Goal: Navigation & Orientation: Find specific page/section

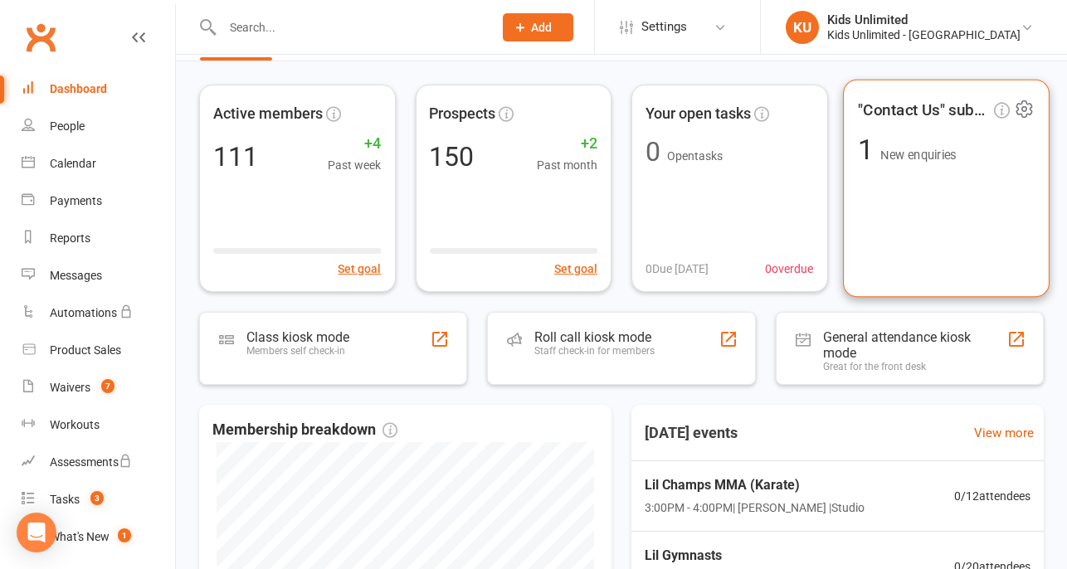
scroll to position [52, 0]
click at [934, 156] on span "New enquiries" at bounding box center [918, 155] width 76 height 14
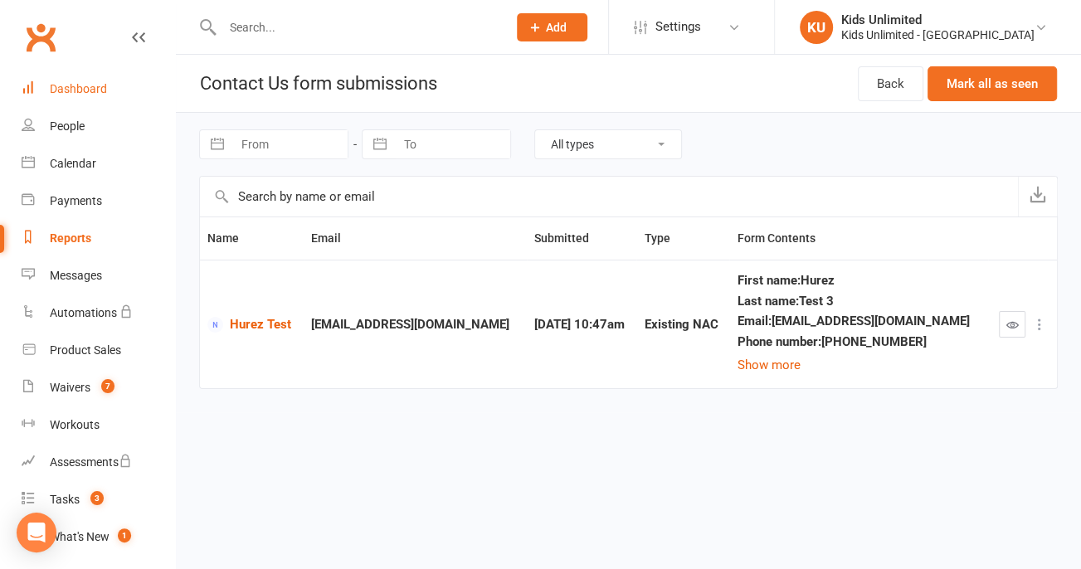
click at [66, 85] on div "Dashboard" at bounding box center [78, 88] width 57 height 13
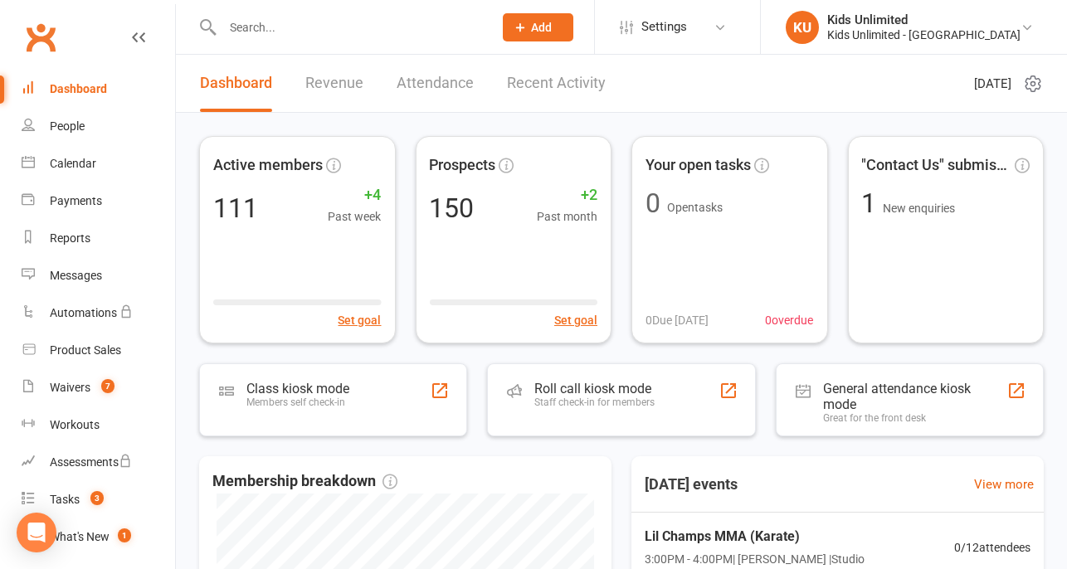
click at [344, 82] on link "Revenue" at bounding box center [334, 83] width 58 height 57
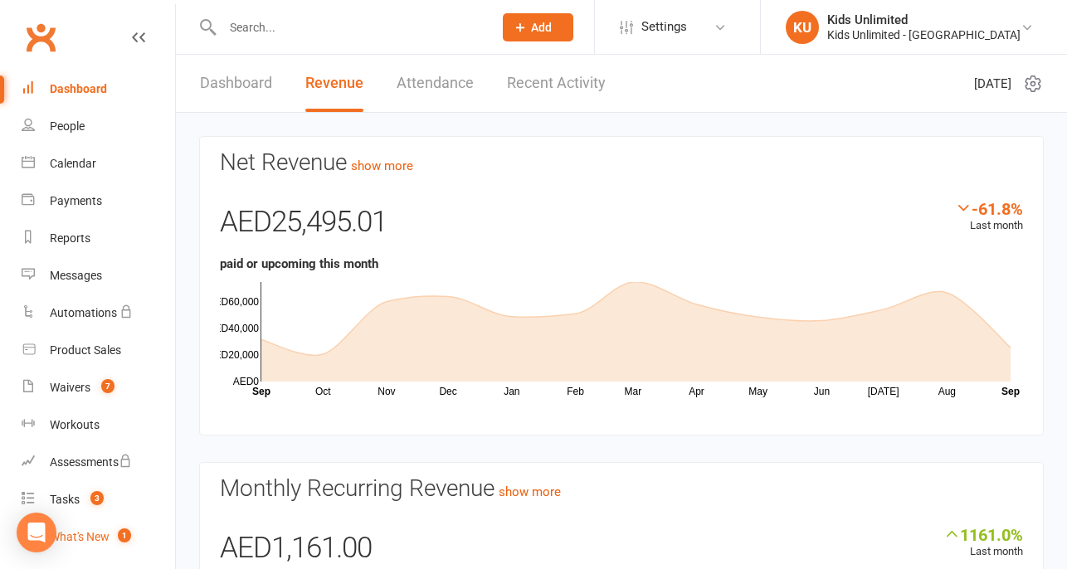
click at [90, 543] on div "What's New" at bounding box center [80, 536] width 60 height 13
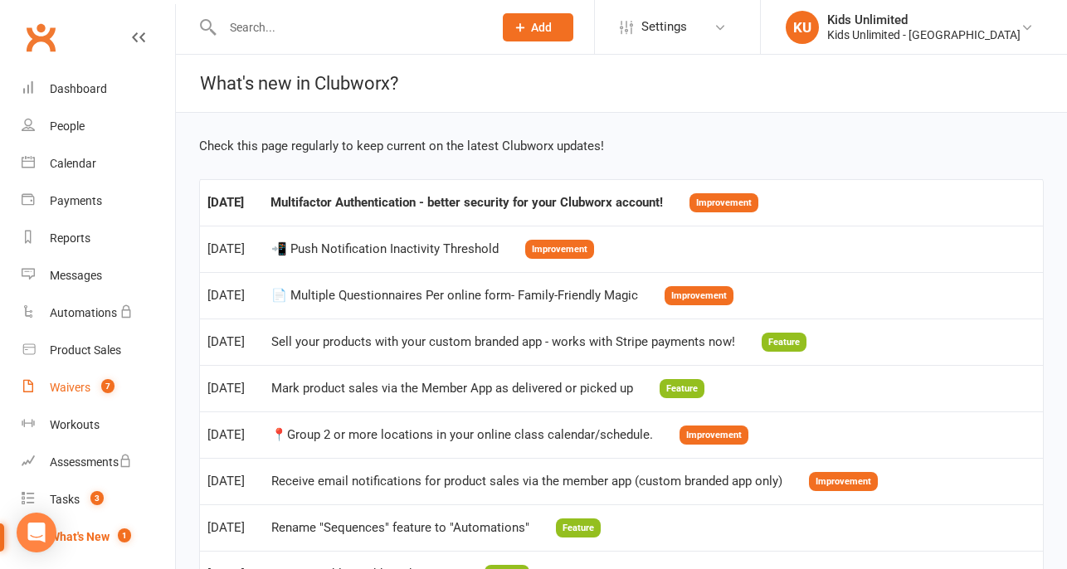
click at [77, 383] on div "Waivers" at bounding box center [70, 387] width 41 height 13
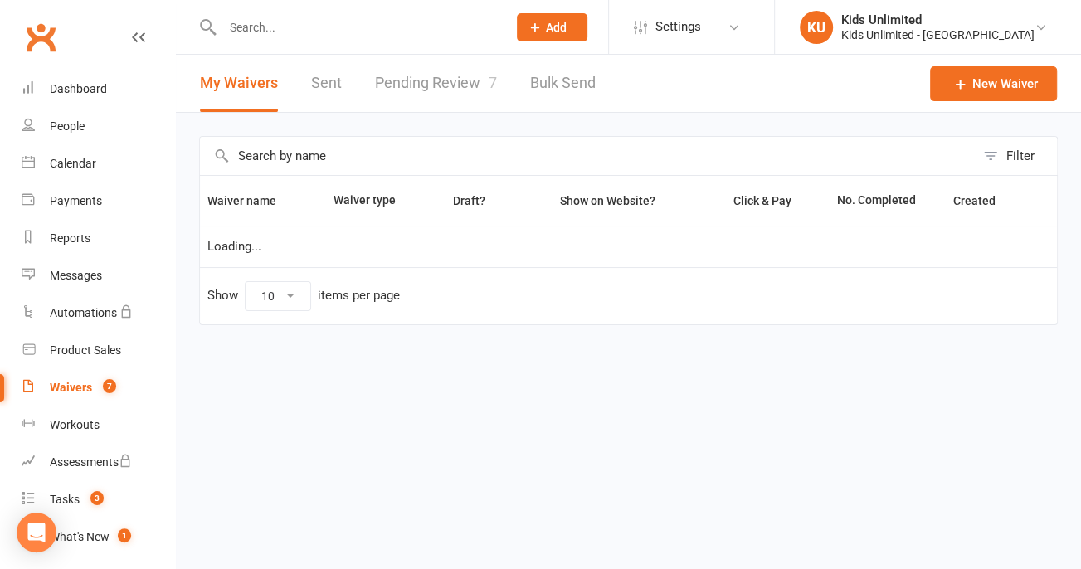
click at [452, 84] on link "Pending Review 7" at bounding box center [436, 83] width 122 height 57
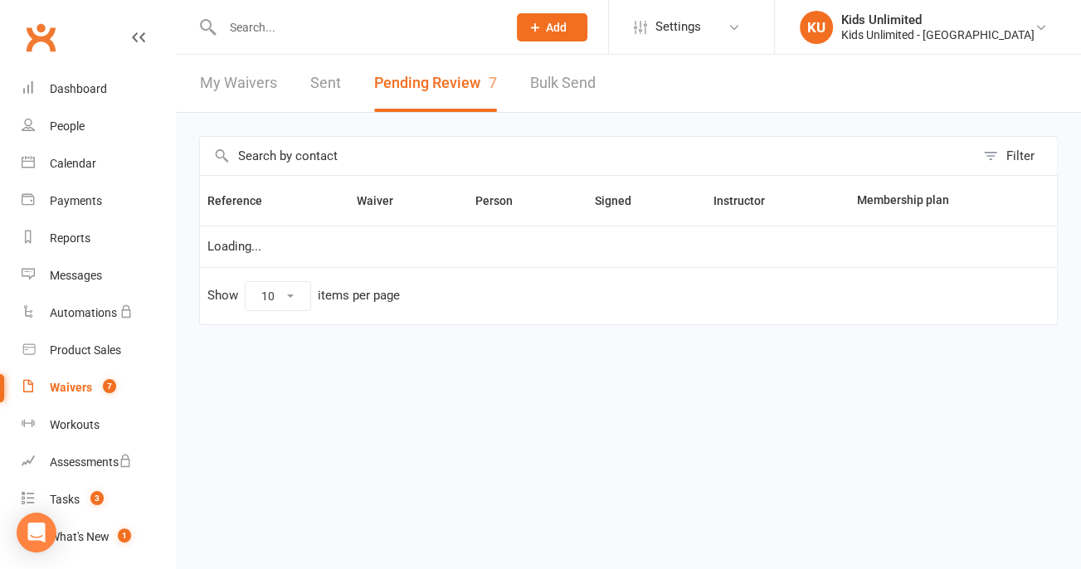
click at [461, 87] on button "Pending Review 7" at bounding box center [435, 83] width 123 height 57
click at [576, 76] on link "Bulk Send" at bounding box center [563, 83] width 66 height 57
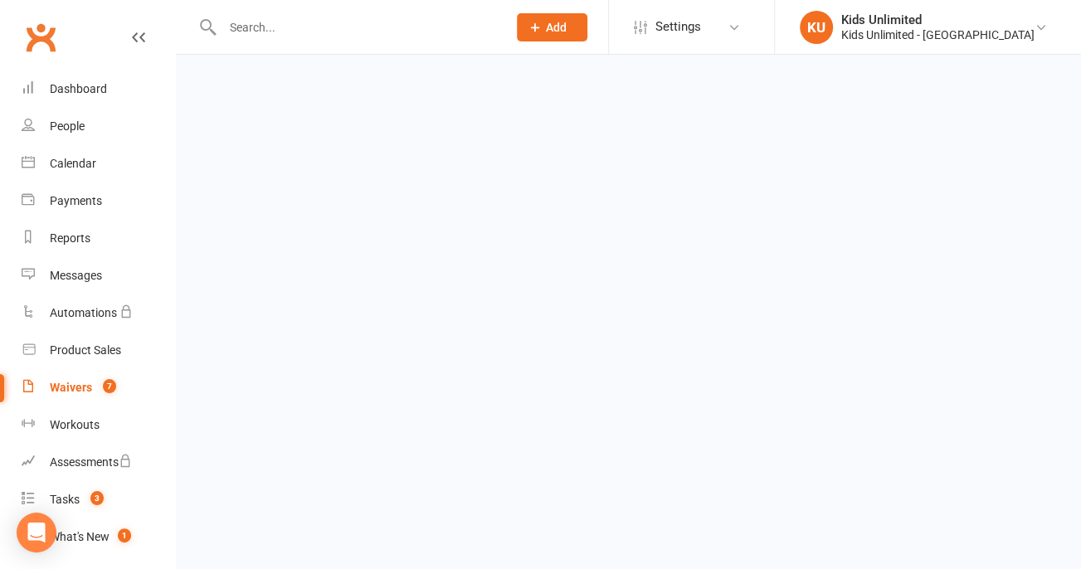
select select "active_members"
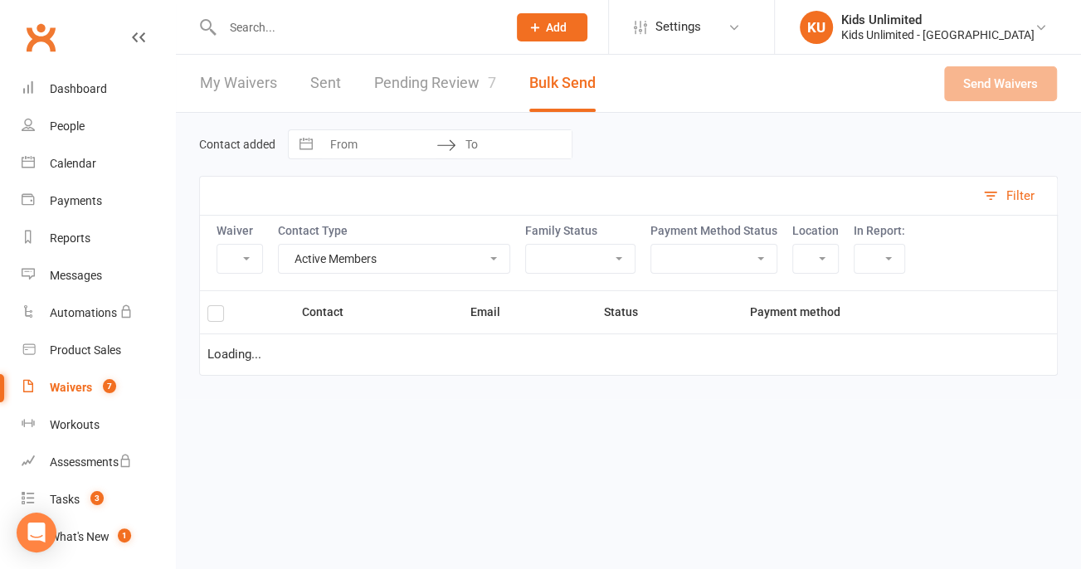
click at [452, 83] on link "Pending Review 7" at bounding box center [435, 83] width 122 height 57
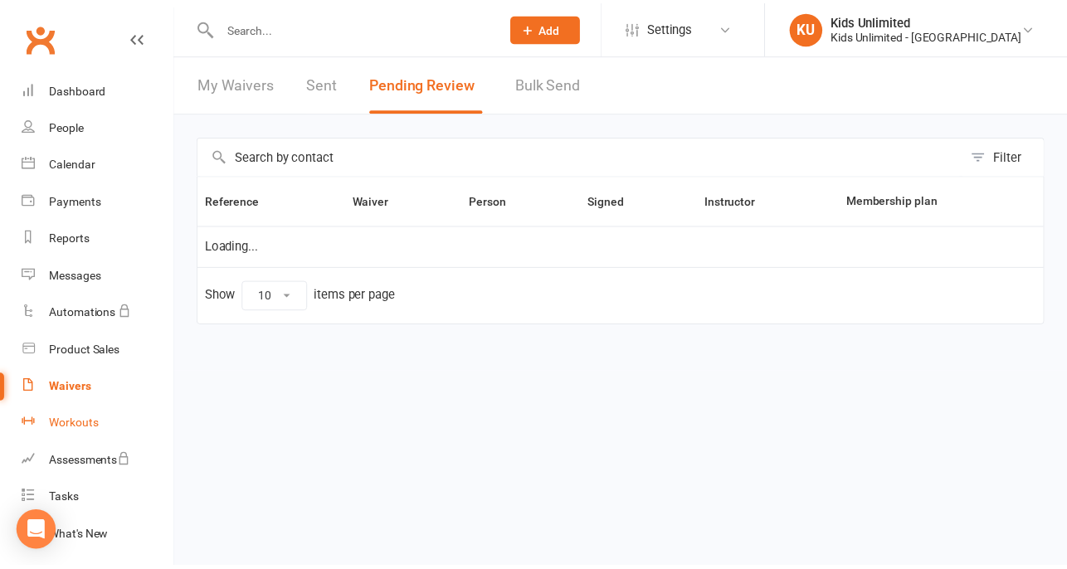
scroll to position [184, 0]
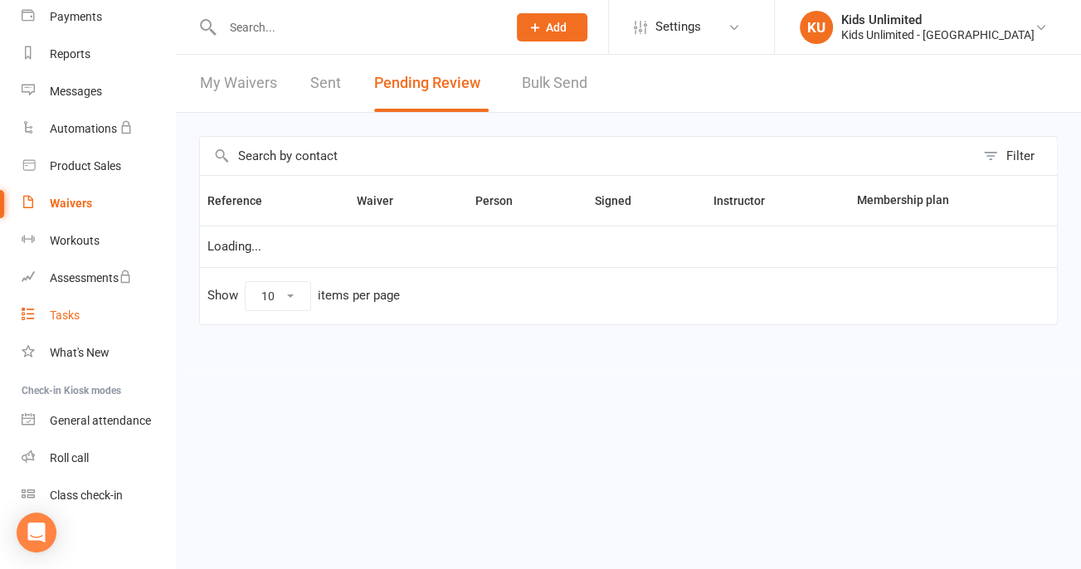
click at [55, 312] on div "Tasks" at bounding box center [65, 315] width 30 height 13
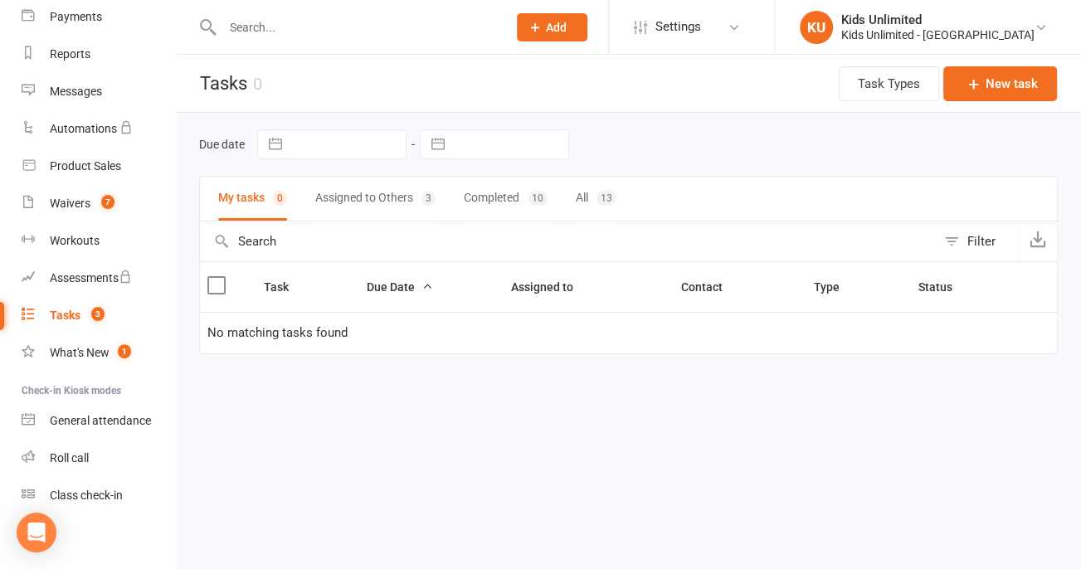
click at [397, 202] on button "Assigned to Others 3" at bounding box center [375, 199] width 120 height 44
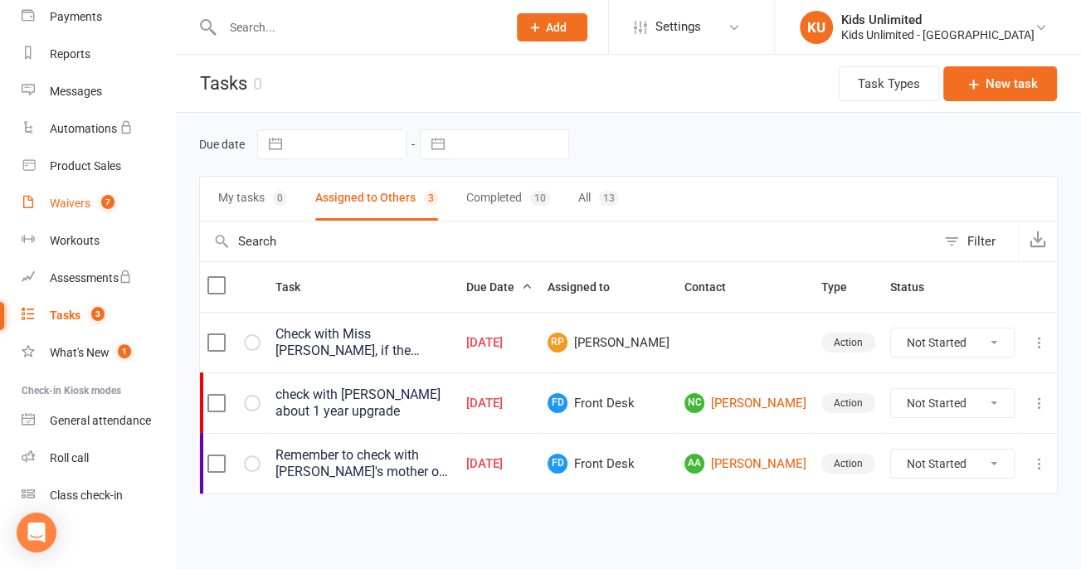
click at [63, 201] on div "Waivers" at bounding box center [70, 203] width 41 height 13
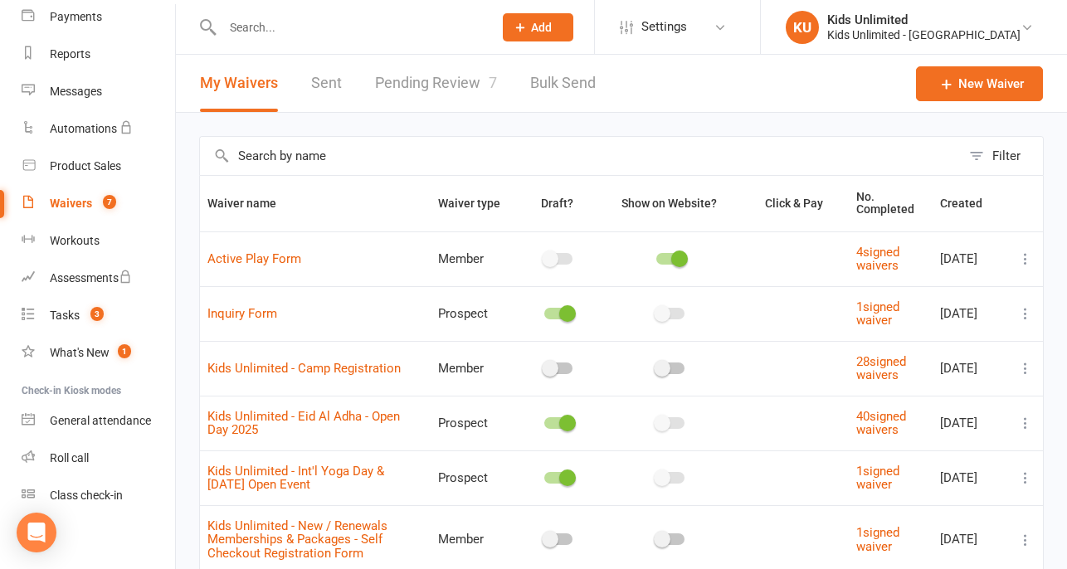
click at [433, 85] on link "Pending Review 7" at bounding box center [436, 83] width 122 height 57
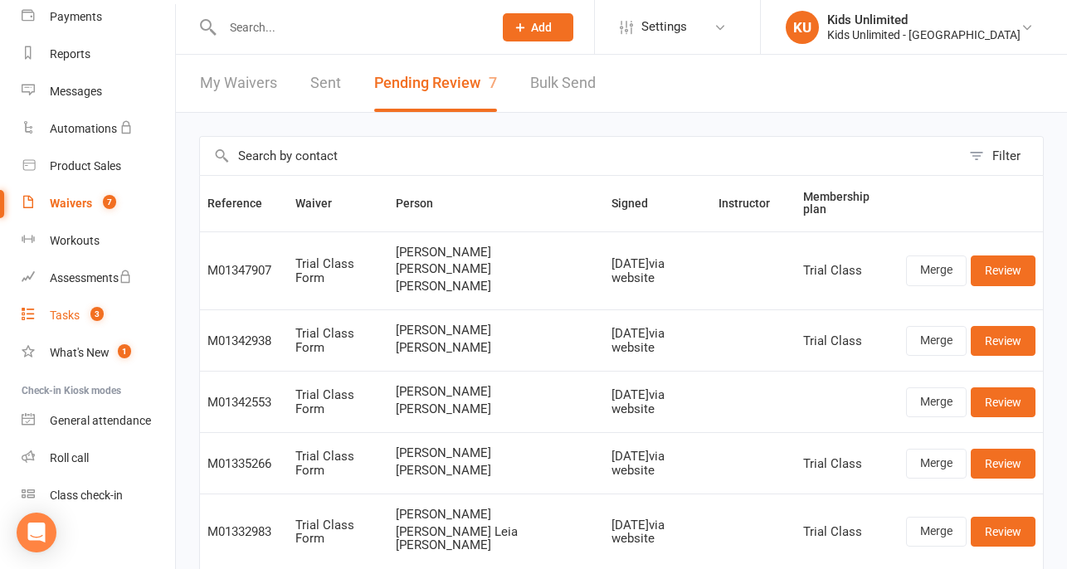
click at [63, 324] on link "Tasks 3" at bounding box center [99, 315] width 154 height 37
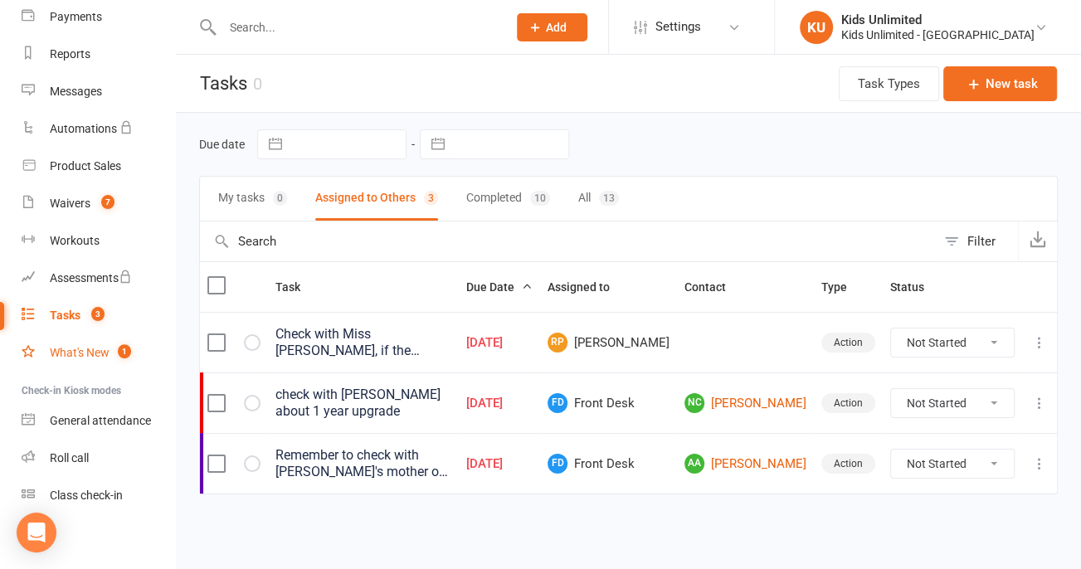
click at [94, 358] on div "What's New" at bounding box center [80, 352] width 60 height 13
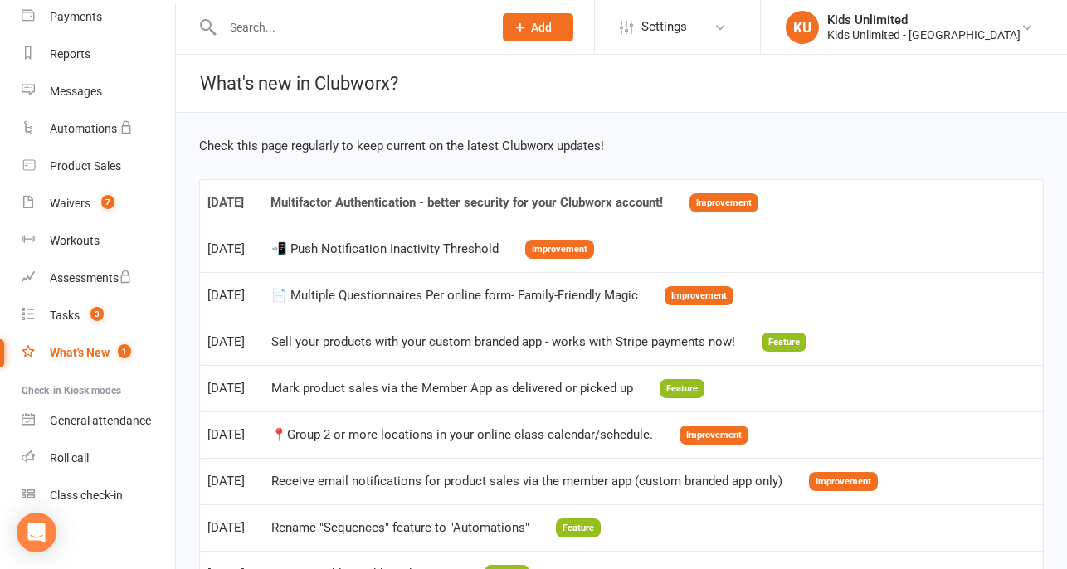
click at [633, 196] on div "Multifactor Authentication - better security for your Clubworx account!" at bounding box center [467, 203] width 393 height 14
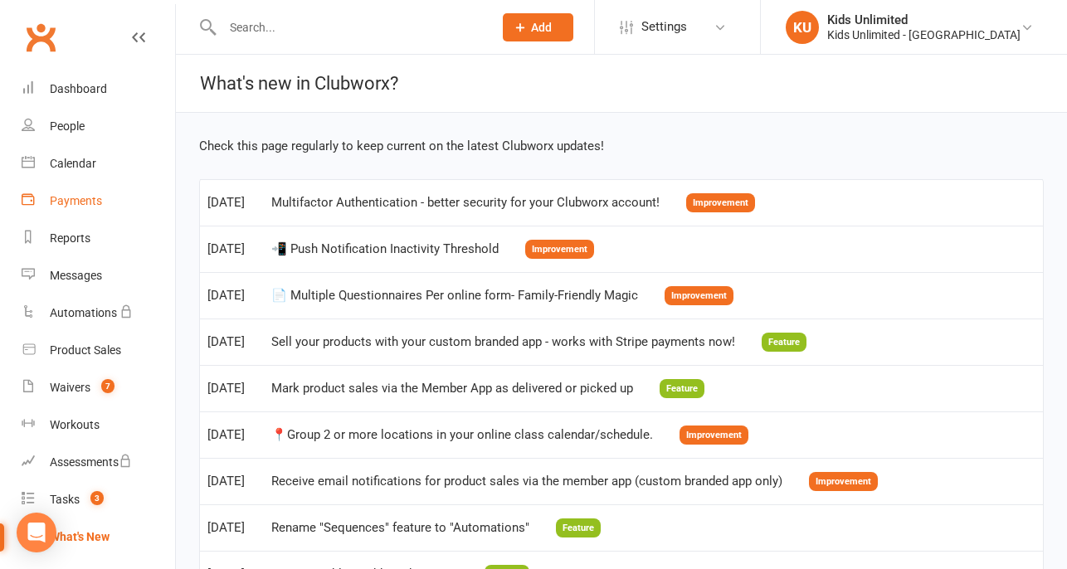
click at [70, 208] on link "Payments" at bounding box center [99, 201] width 154 height 37
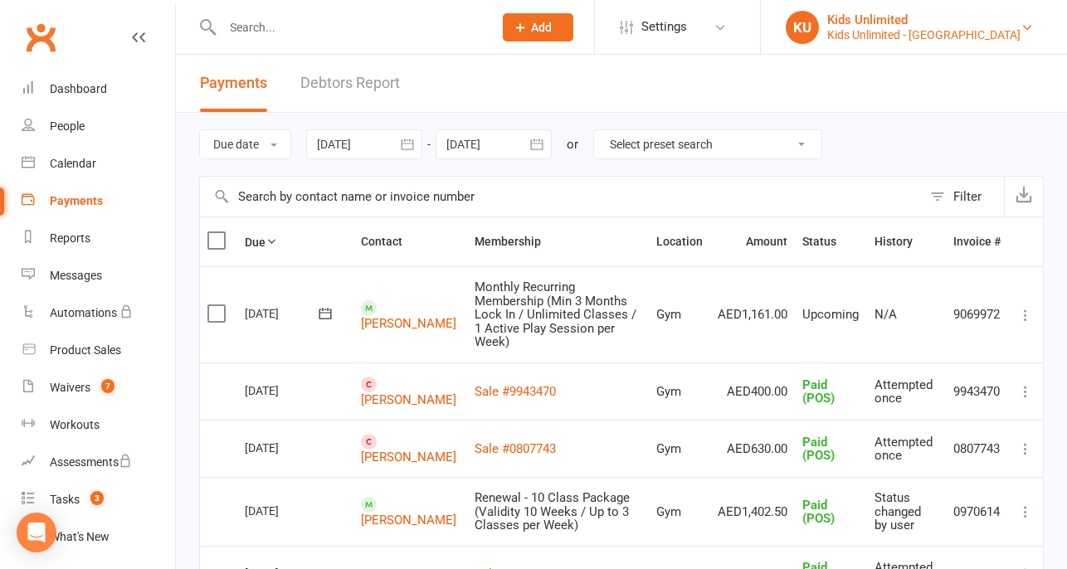
click at [855, 28] on link "KU Kids Unlimited Kids Unlimited - [GEOGRAPHIC_DATA]" at bounding box center [914, 27] width 256 height 33
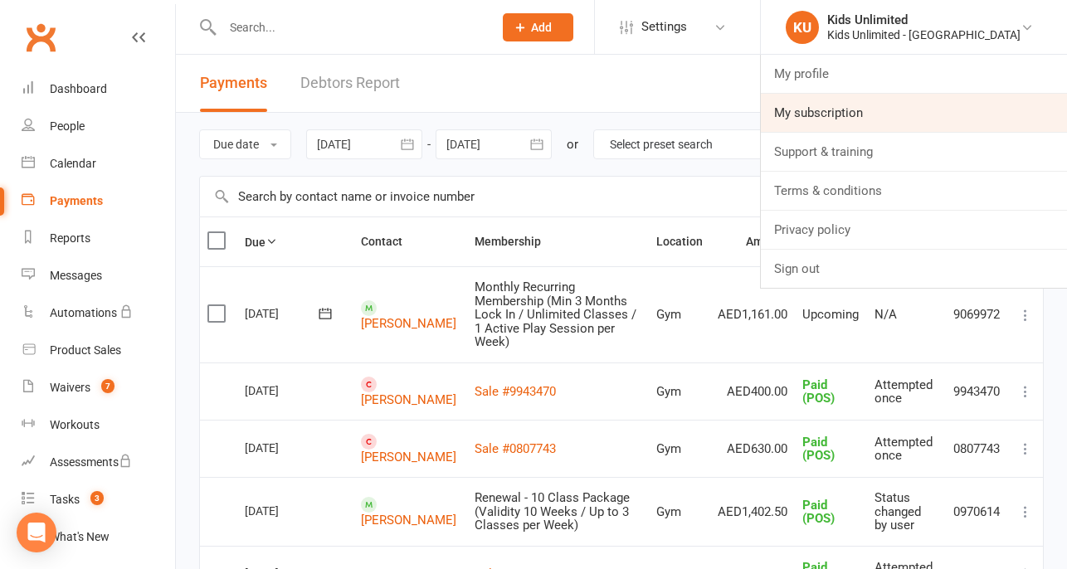
click at [854, 110] on link "My subscription" at bounding box center [914, 113] width 306 height 38
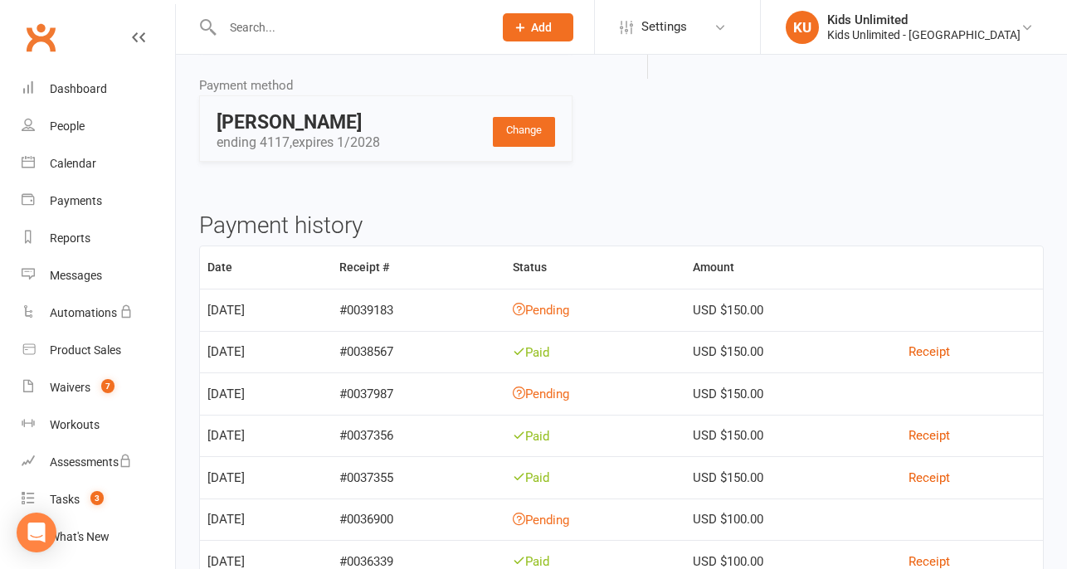
scroll to position [276, 0]
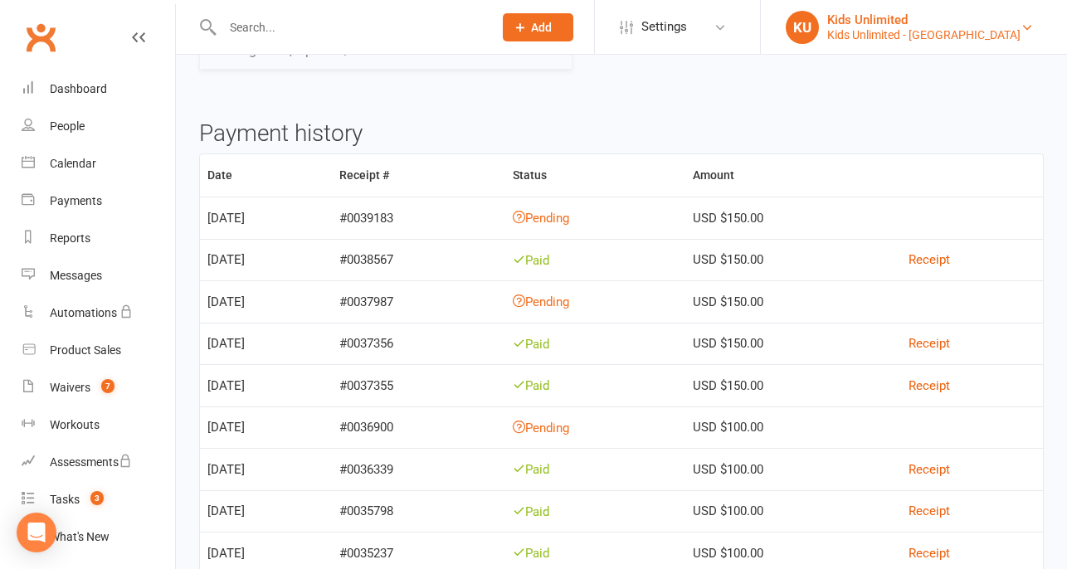
click at [936, 30] on div "Kids Unlimited - [GEOGRAPHIC_DATA]" at bounding box center [923, 34] width 193 height 15
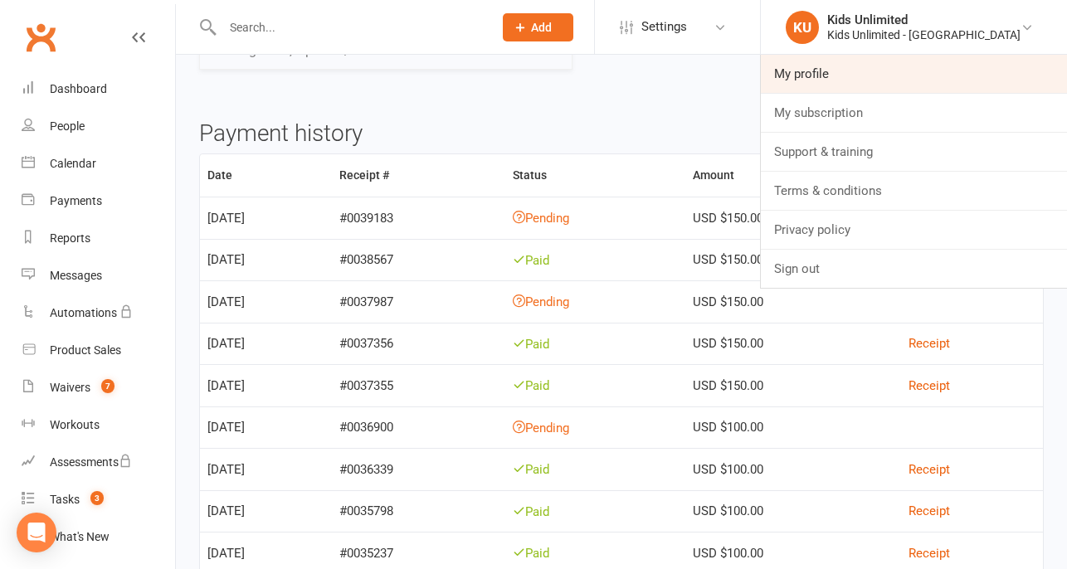
click at [819, 76] on link "My profile" at bounding box center [914, 74] width 306 height 38
